Goal: Find specific page/section: Find specific page/section

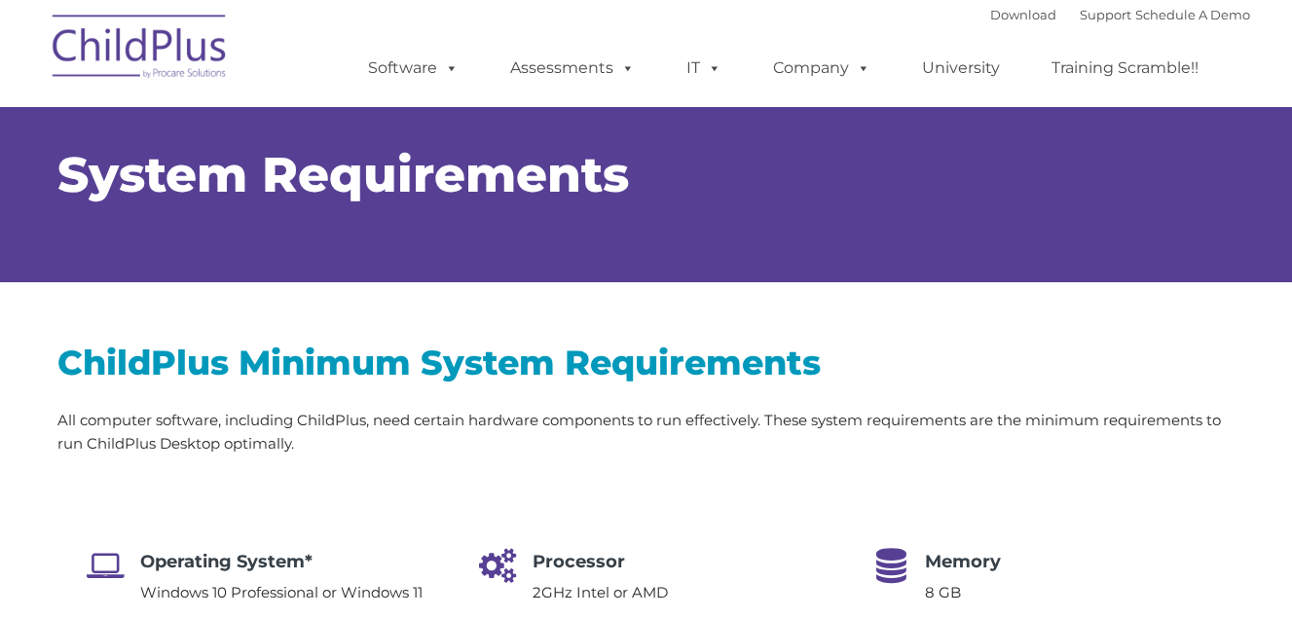
select select "MEDIUM"
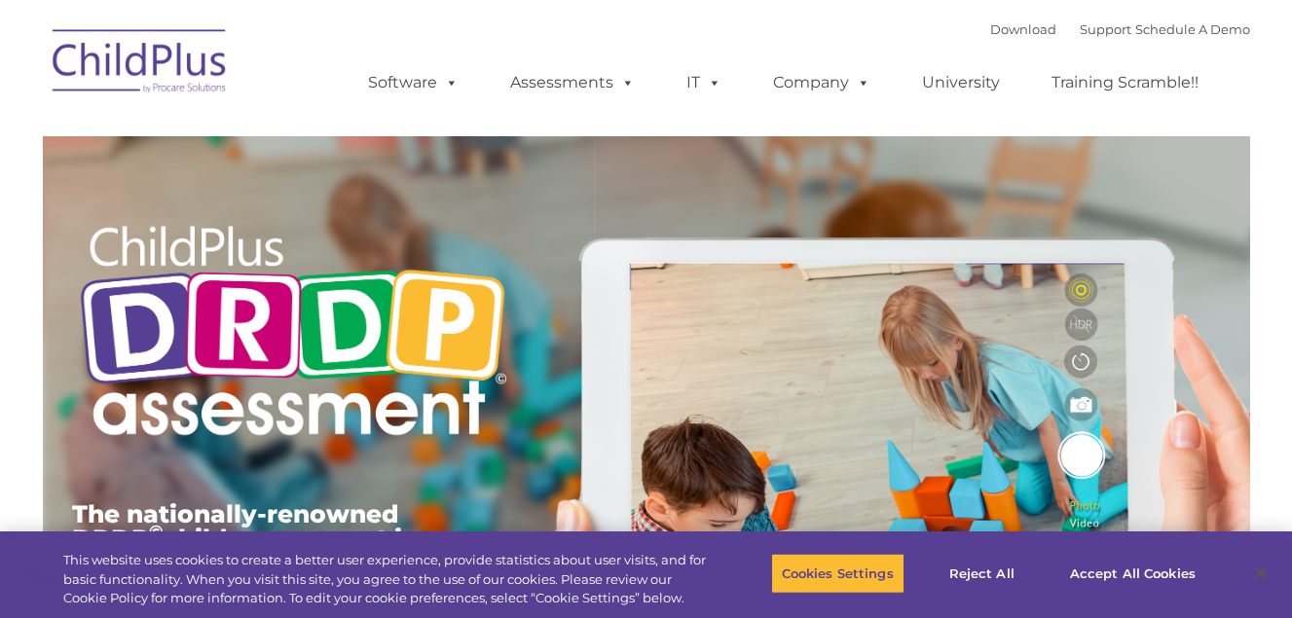
type input ""
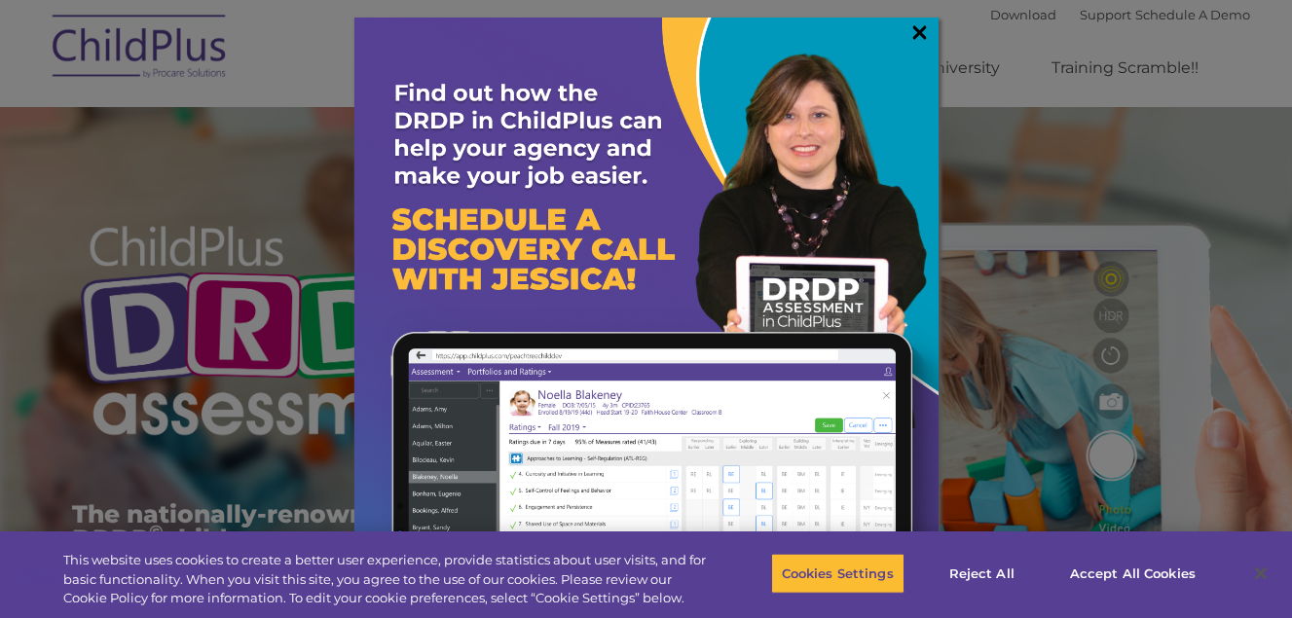
click at [921, 24] on link "×" at bounding box center [919, 31] width 22 height 19
